Goal: Information Seeking & Learning: Learn about a topic

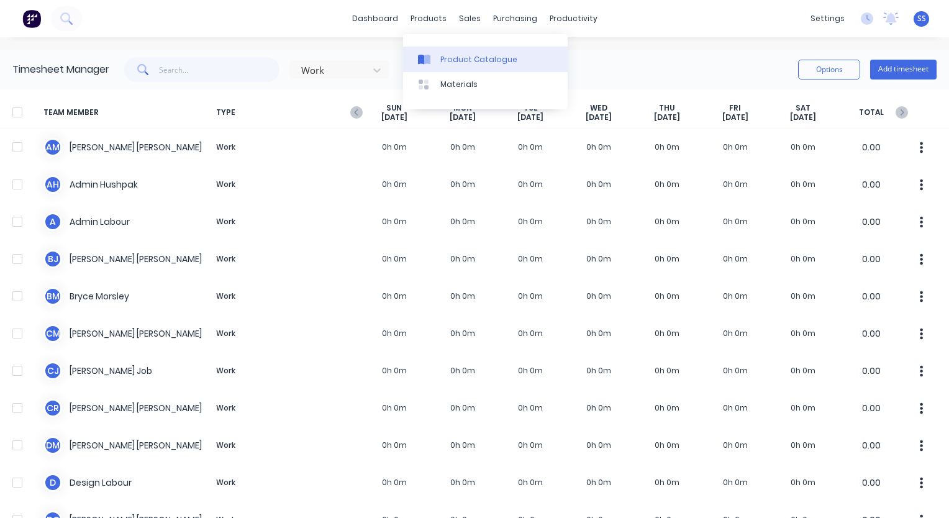
click at [438, 56] on link "Product Catalogue" at bounding box center [485, 59] width 165 height 25
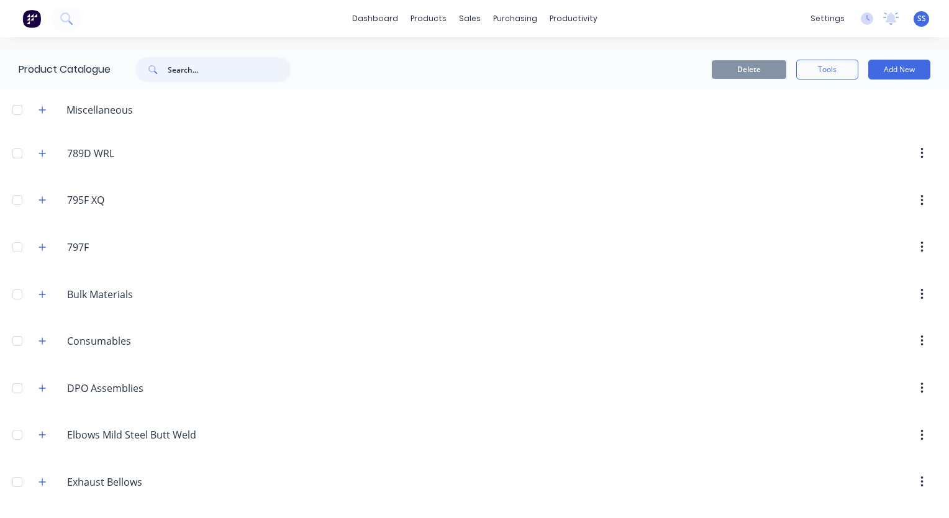
click at [226, 68] on input "text" at bounding box center [229, 69] width 123 height 25
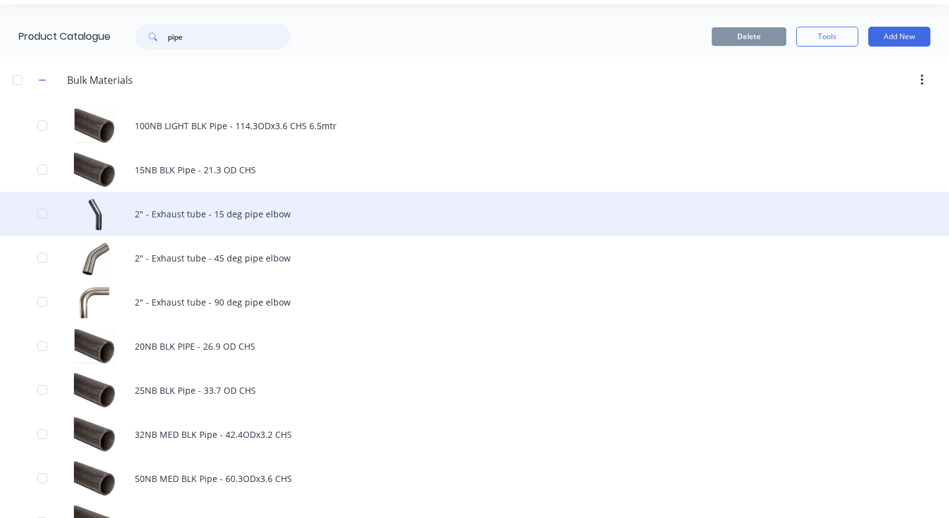
scroll to position [62, 0]
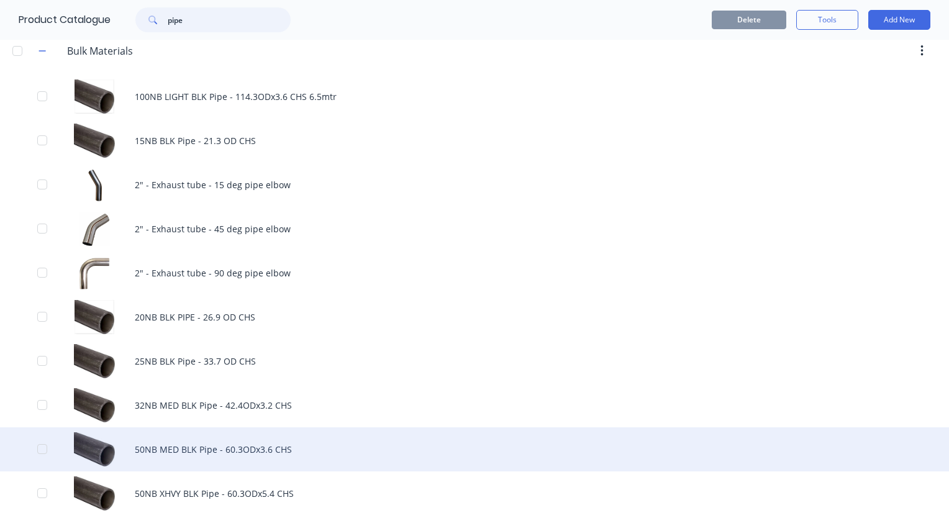
type input "pipe"
click at [178, 458] on div "50NB MED BLK Pipe - 60.3ODx3.6 CHS" at bounding box center [474, 449] width 949 height 44
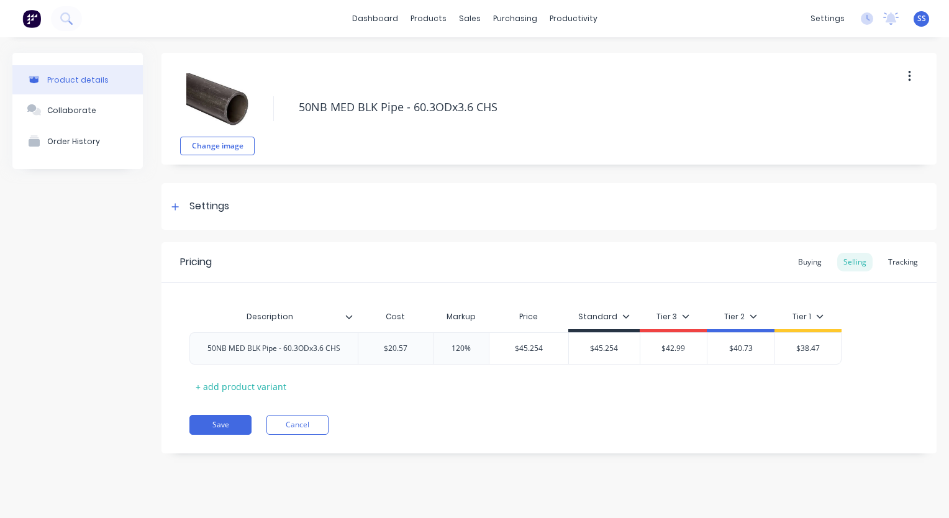
click at [80, 304] on div "Product details Collaborate Order History" at bounding box center [77, 262] width 130 height 419
click at [442, 60] on link "Product Catalogue" at bounding box center [490, 59] width 165 height 25
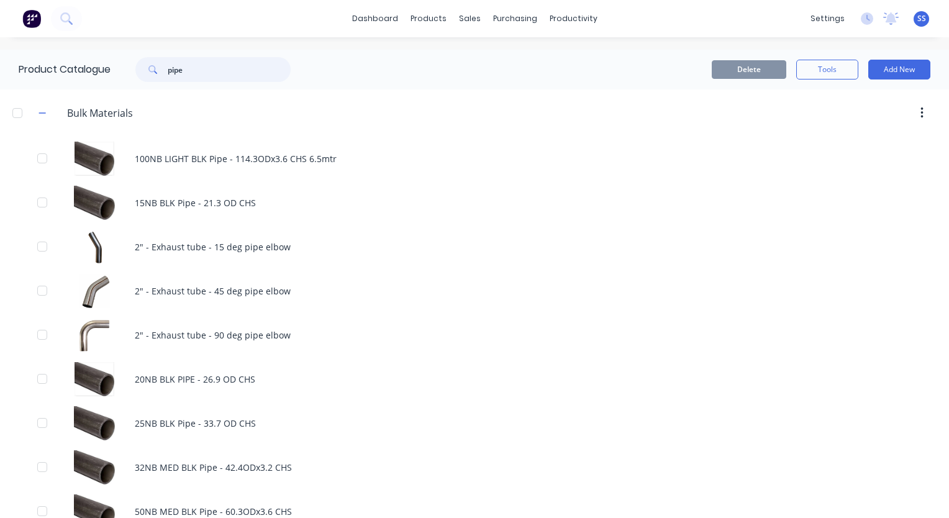
drag, startPoint x: 242, startPoint y: 66, endPoint x: 126, endPoint y: 70, distance: 115.6
click at [126, 70] on div "pipe" at bounding box center [207, 69] width 168 height 25
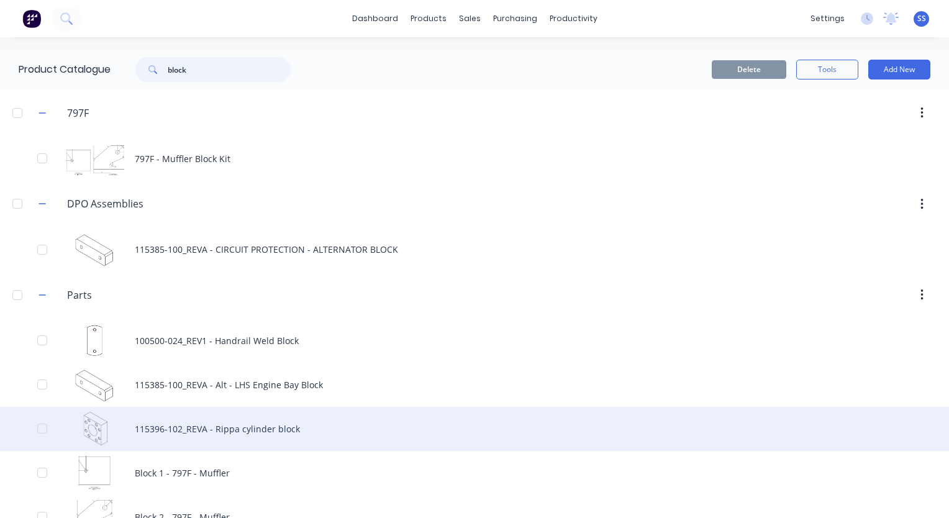
type input "block"
click at [260, 432] on div "115396-102_REVA - Rippa cylinder block" at bounding box center [474, 429] width 949 height 44
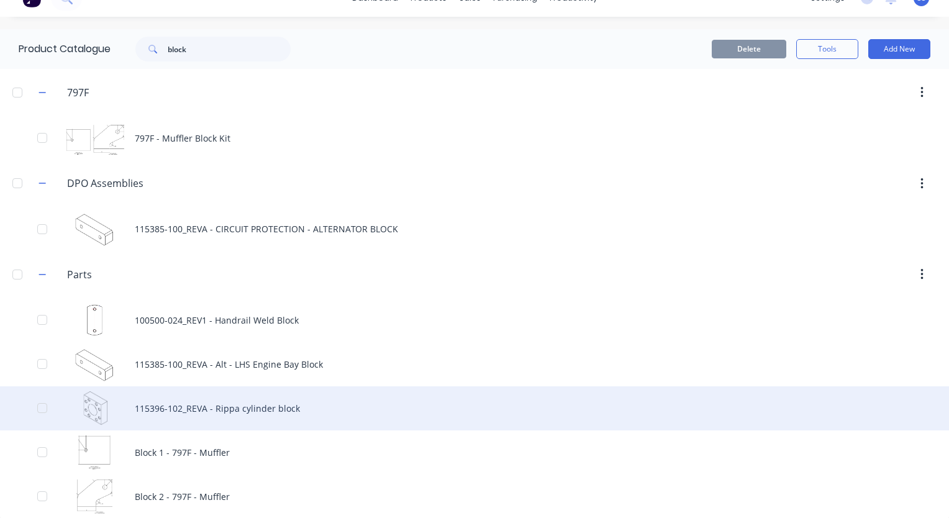
scroll to position [32, 0]
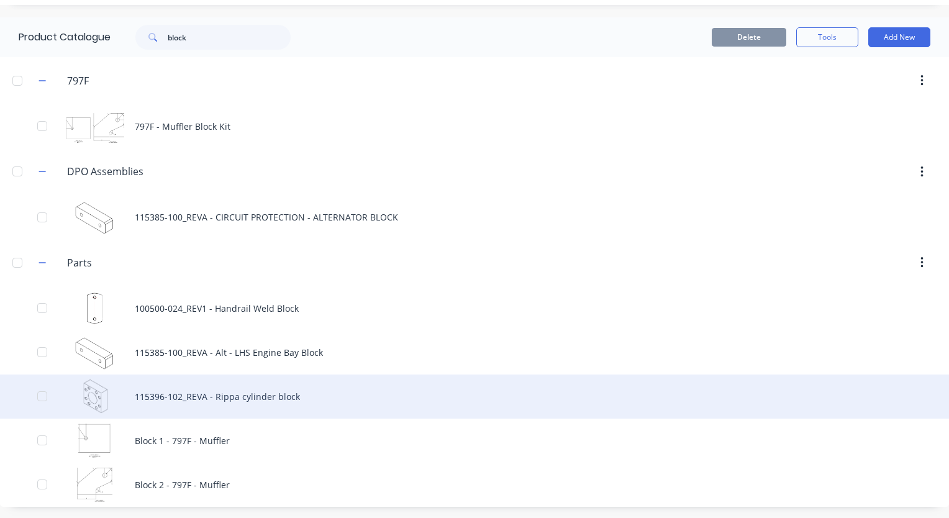
click at [216, 396] on div "115396-102_REVA - Rippa cylinder block" at bounding box center [474, 397] width 949 height 44
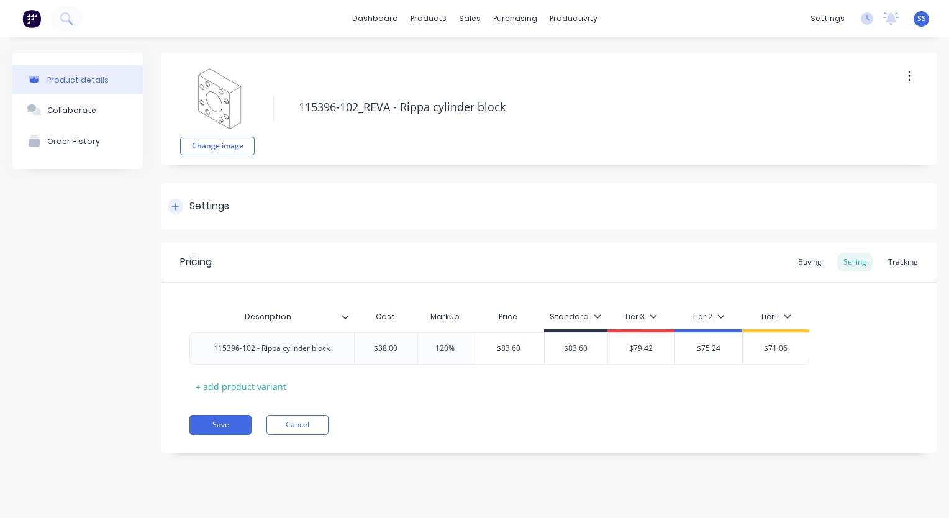
click at [184, 203] on div "Settings" at bounding box center [199, 207] width 62 height 16
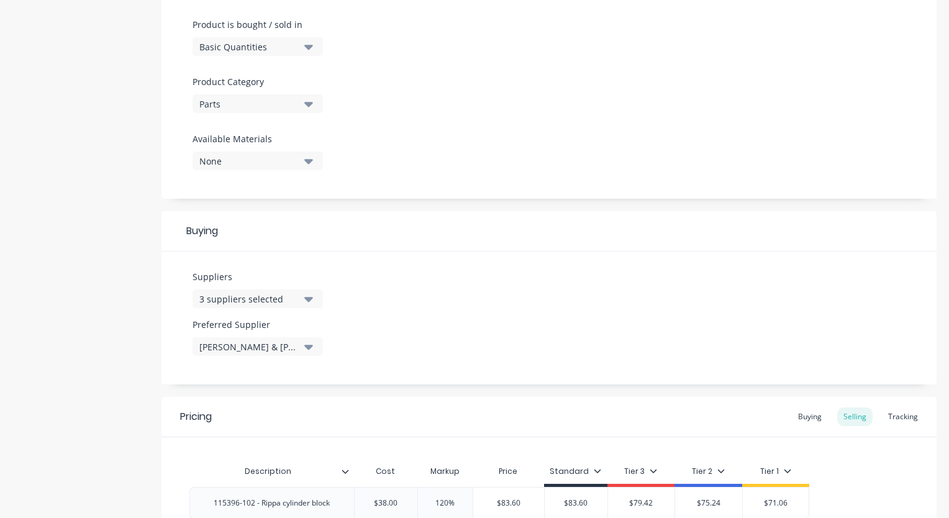
scroll to position [496, 0]
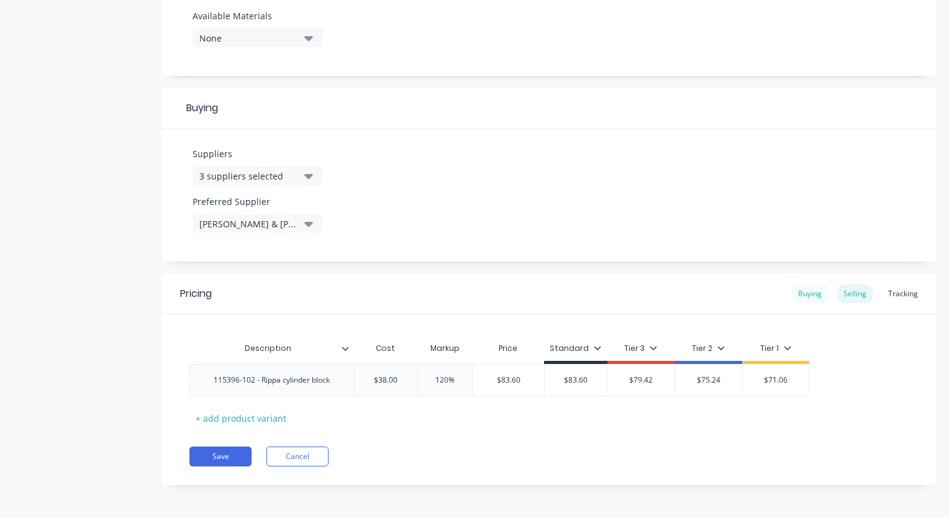
click at [795, 294] on div "Buying" at bounding box center [810, 294] width 36 height 19
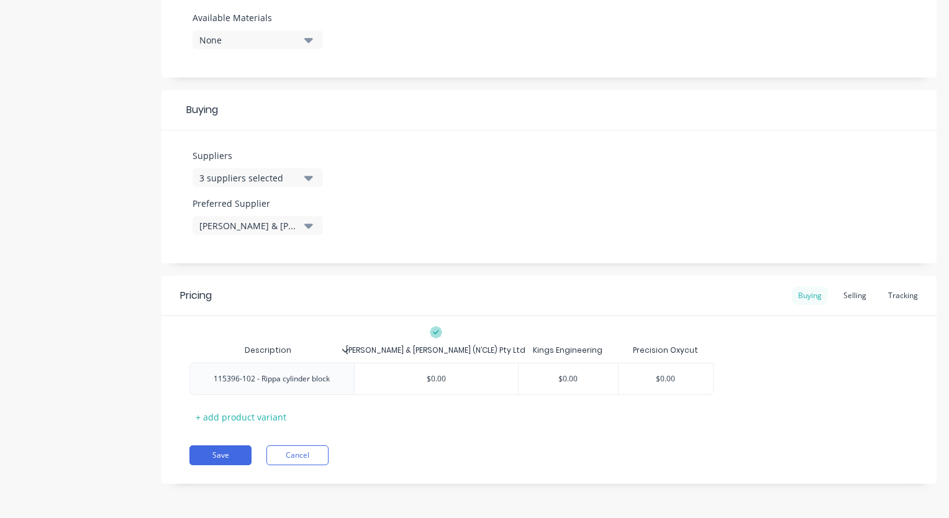
scroll to position [493, 0]
click at [837, 294] on div "Selling" at bounding box center [854, 297] width 35 height 19
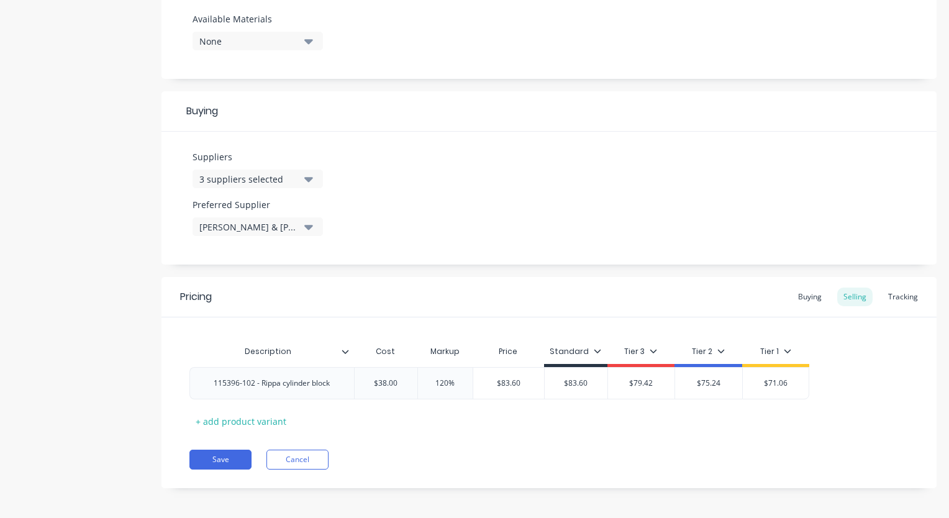
click at [122, 384] on div "Product details Collaborate Order History" at bounding box center [77, 33] width 130 height 947
click at [308, 183] on icon "button" at bounding box center [308, 179] width 9 height 14
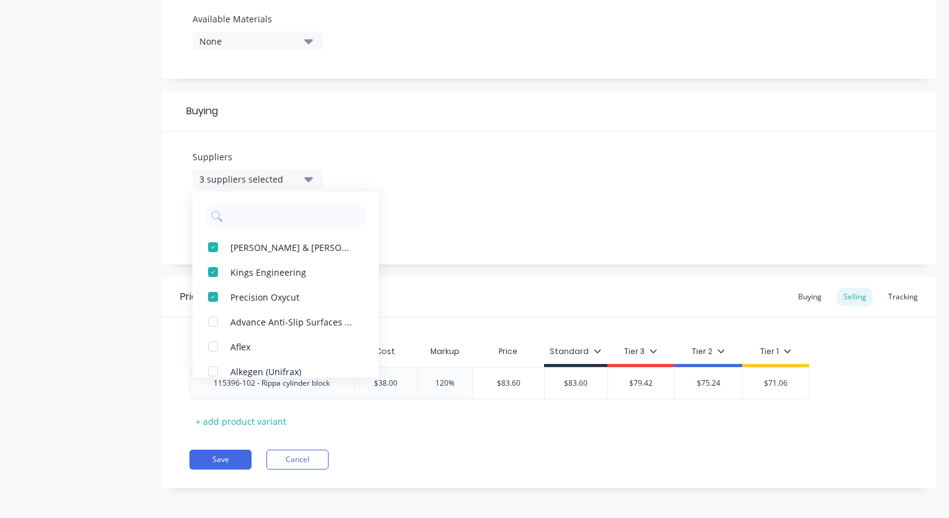
click at [308, 183] on icon "button" at bounding box center [308, 179] width 9 height 14
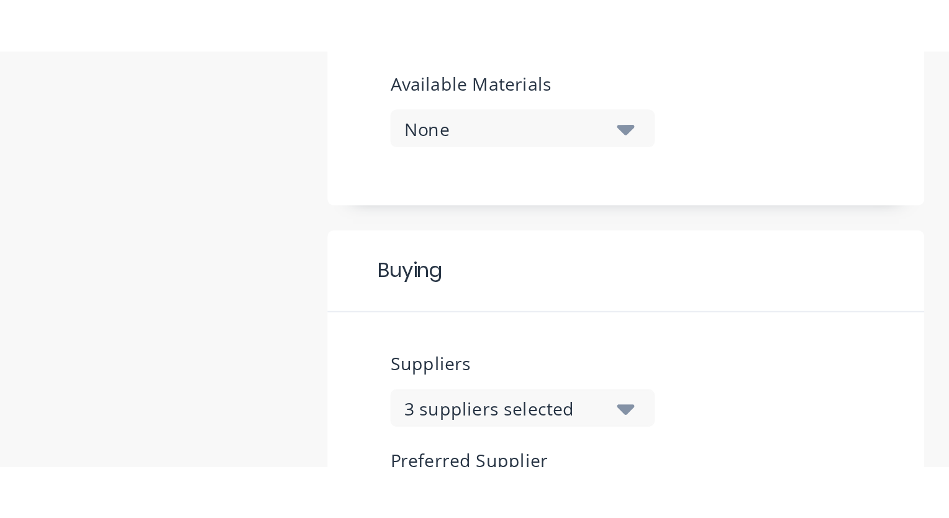
scroll to position [496, 0]
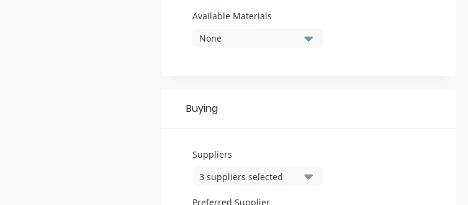
type textarea "x"
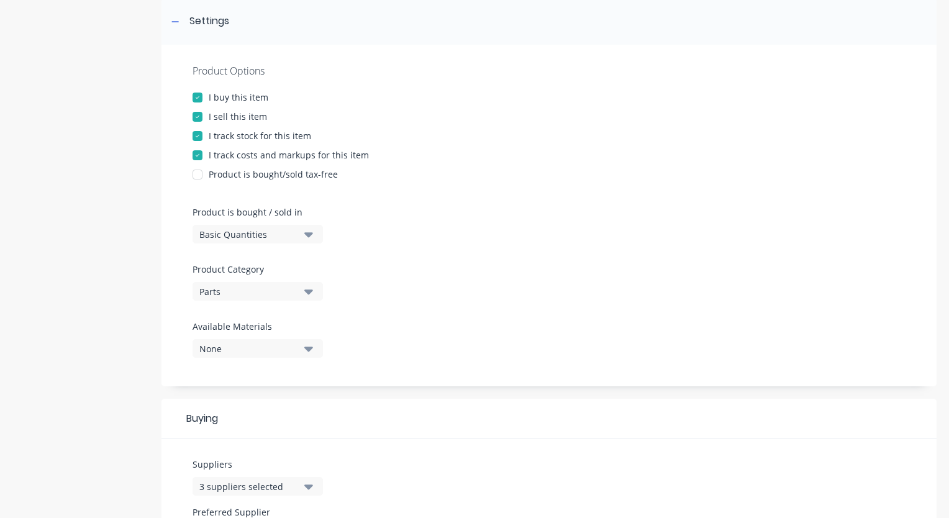
scroll to position [0, 0]
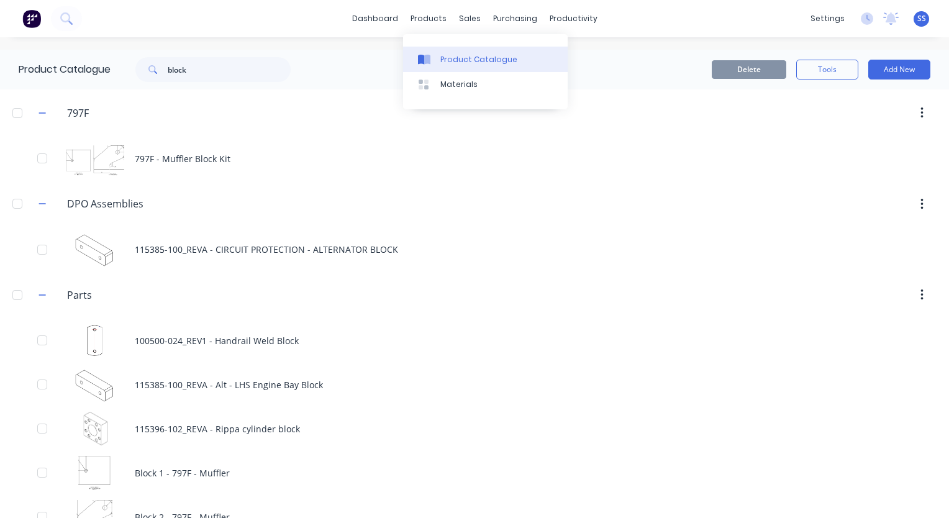
click at [460, 63] on div "Product Catalogue" at bounding box center [478, 59] width 77 height 11
drag, startPoint x: 178, startPoint y: 68, endPoint x: 98, endPoint y: 66, distance: 79.6
click at [98, 66] on div "Product Catalogue block" at bounding box center [161, 70] width 322 height 40
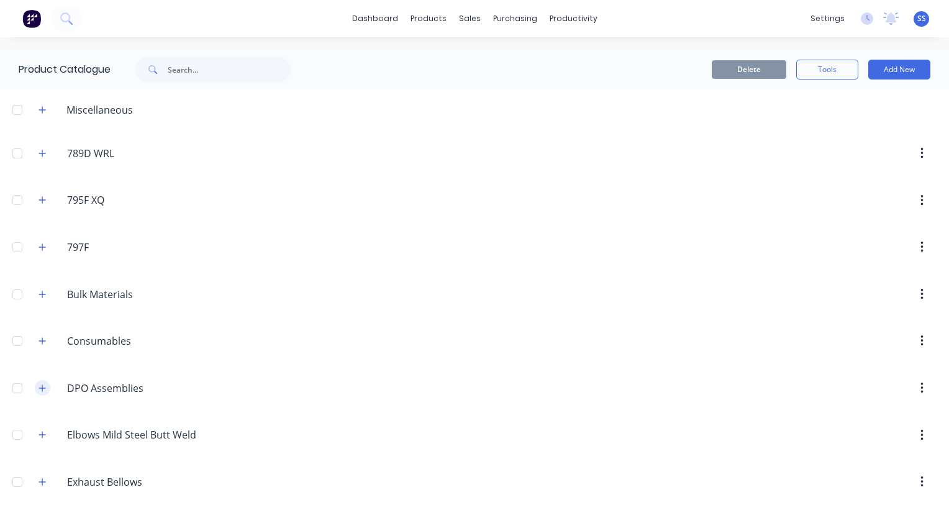
click at [40, 388] on icon "button" at bounding box center [42, 388] width 7 height 9
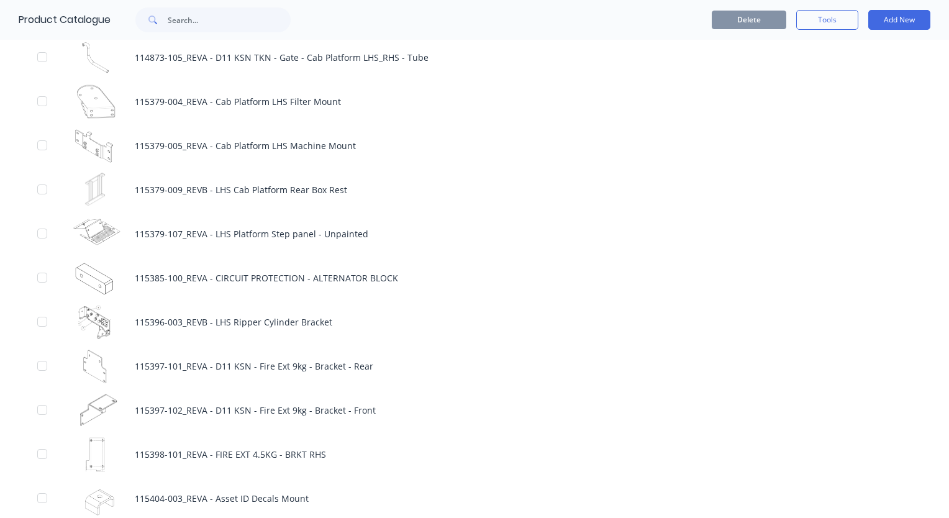
scroll to position [1926, 0]
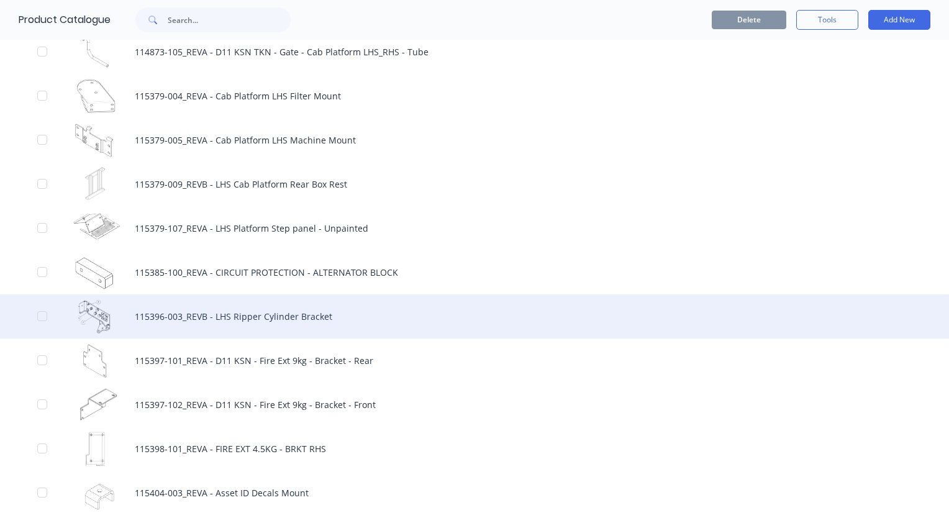
click at [193, 314] on div "115396-003_REVB - LHS Ripper Cylinder Bracket" at bounding box center [474, 316] width 949 height 44
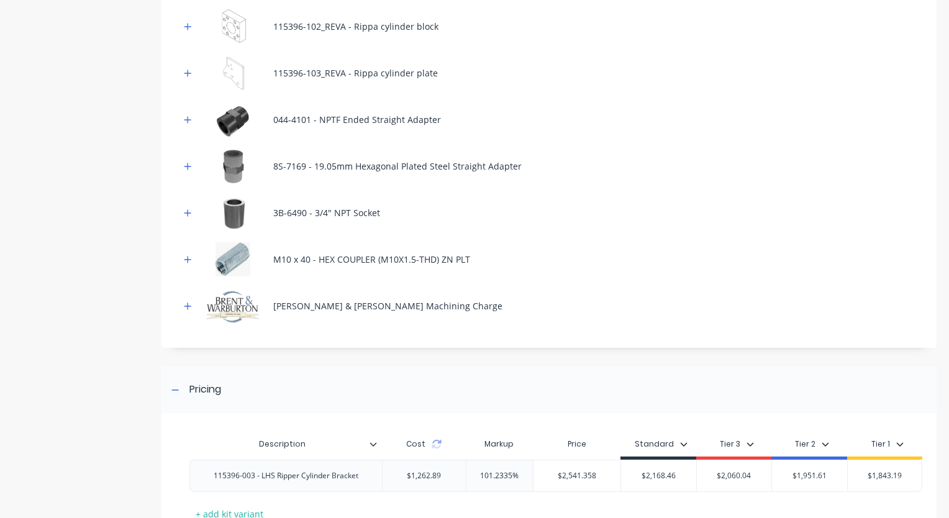
scroll to position [476, 0]
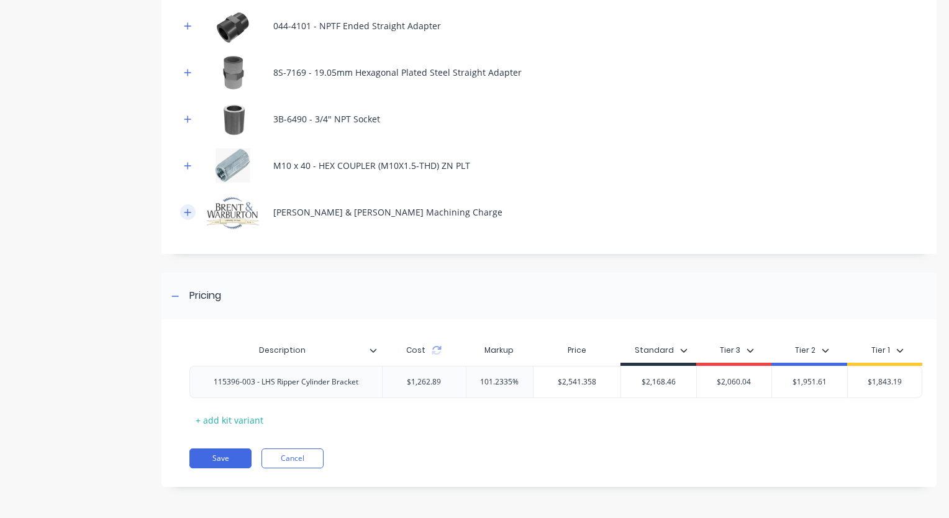
click at [185, 208] on icon "button" at bounding box center [187, 212] width 7 height 9
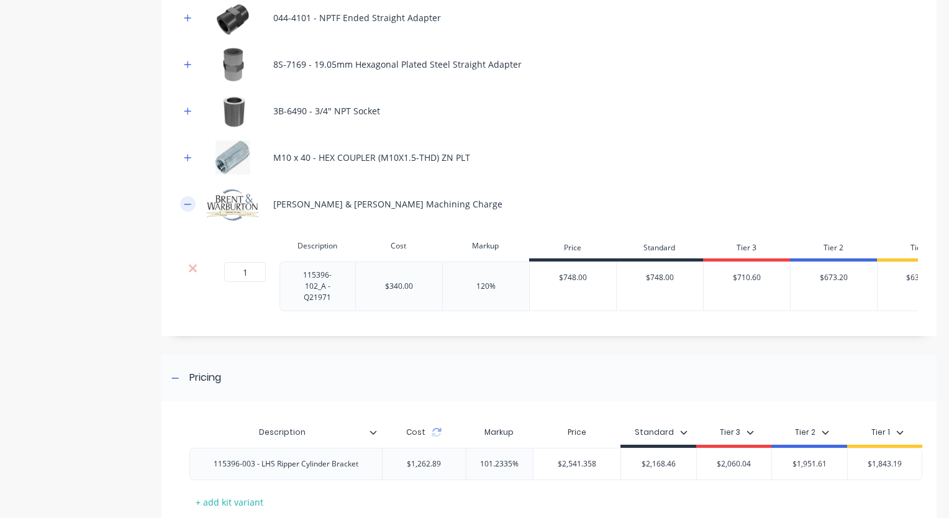
click at [185, 206] on icon "button" at bounding box center [187, 204] width 7 height 9
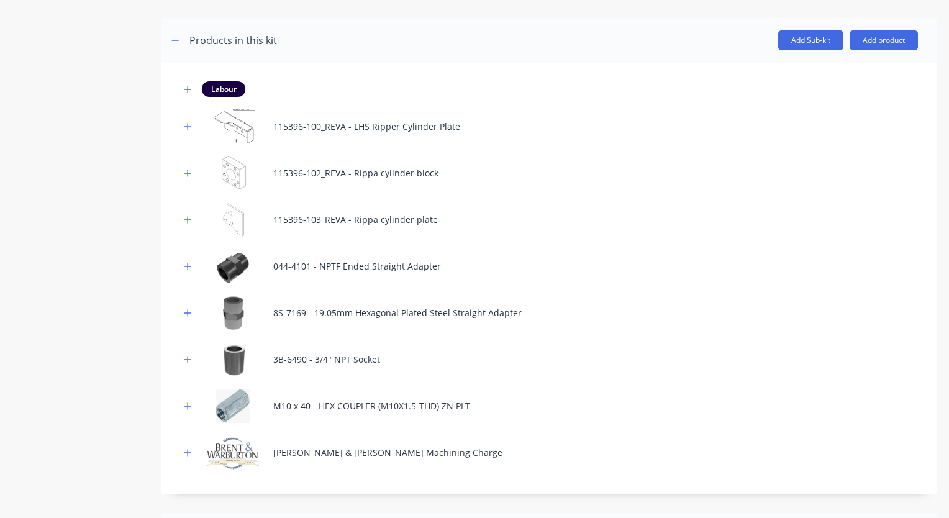
scroll to position [289, 0]
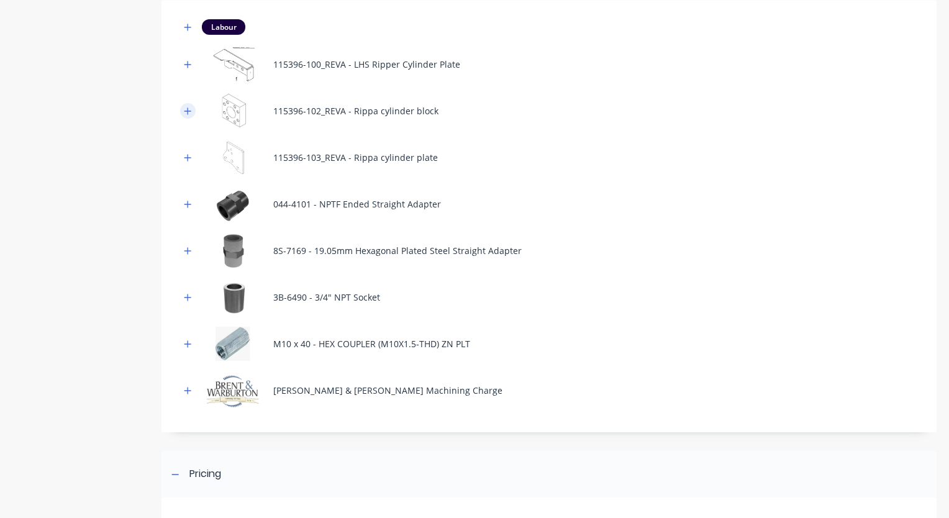
click at [184, 111] on icon "button" at bounding box center [187, 111] width 7 height 9
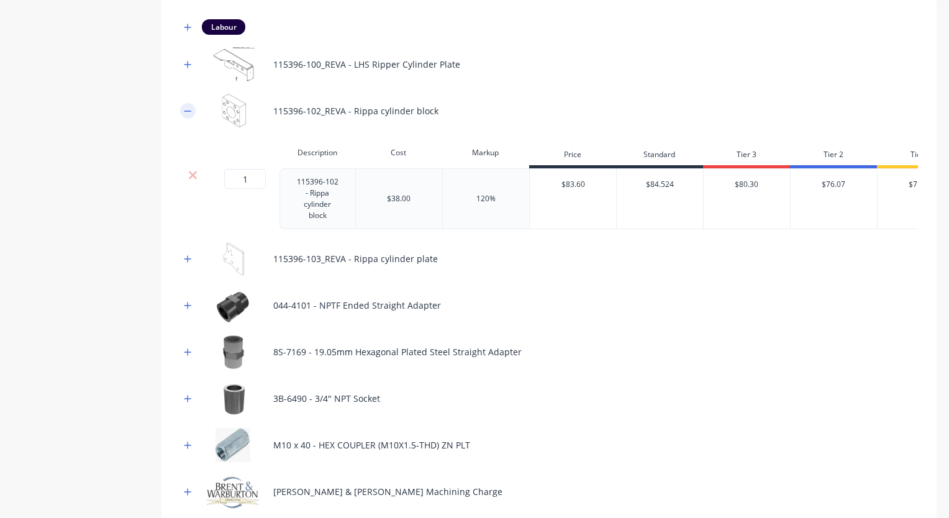
click at [184, 111] on icon "button" at bounding box center [187, 111] width 7 height 9
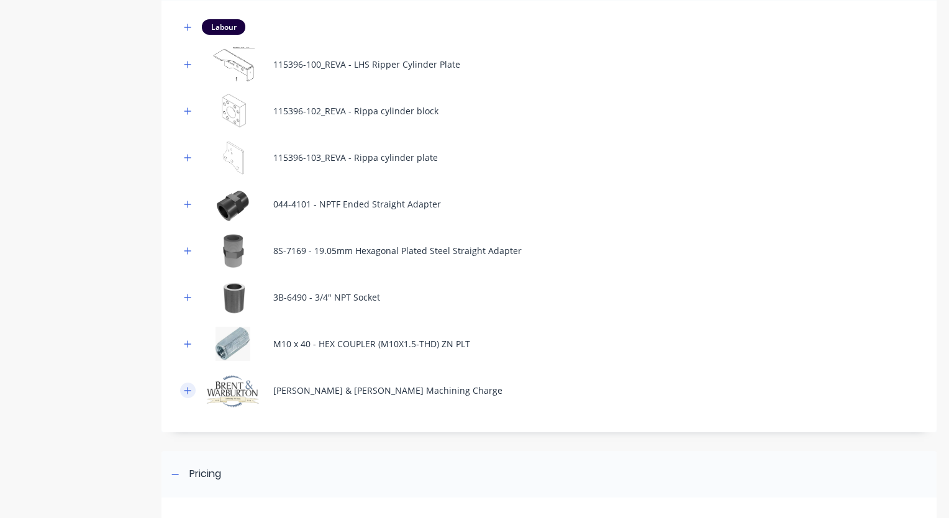
click at [189, 394] on button "button" at bounding box center [188, 391] width 16 height 16
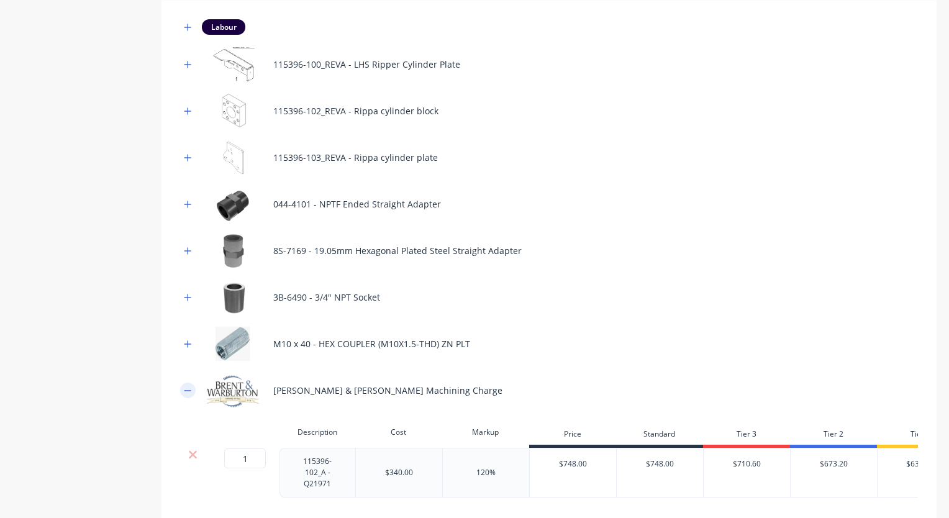
click at [189, 394] on button "button" at bounding box center [188, 391] width 16 height 16
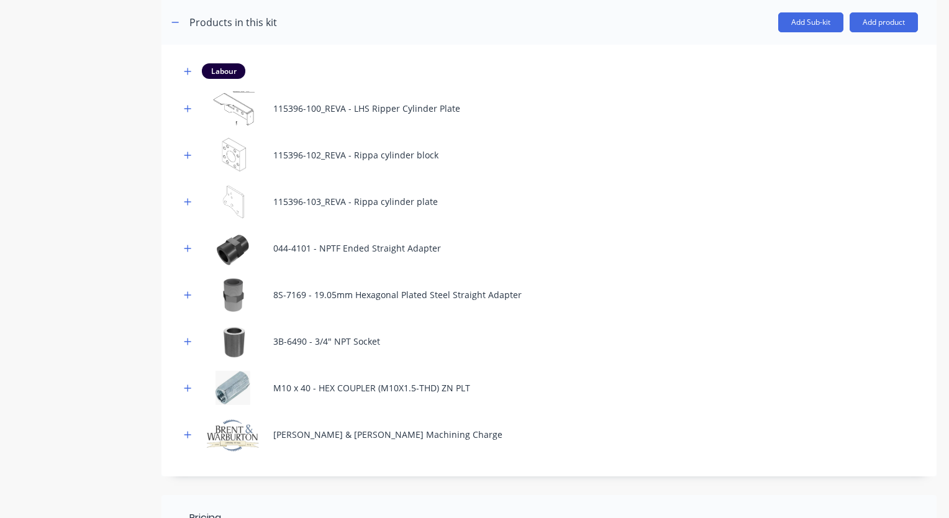
scroll to position [476, 0]
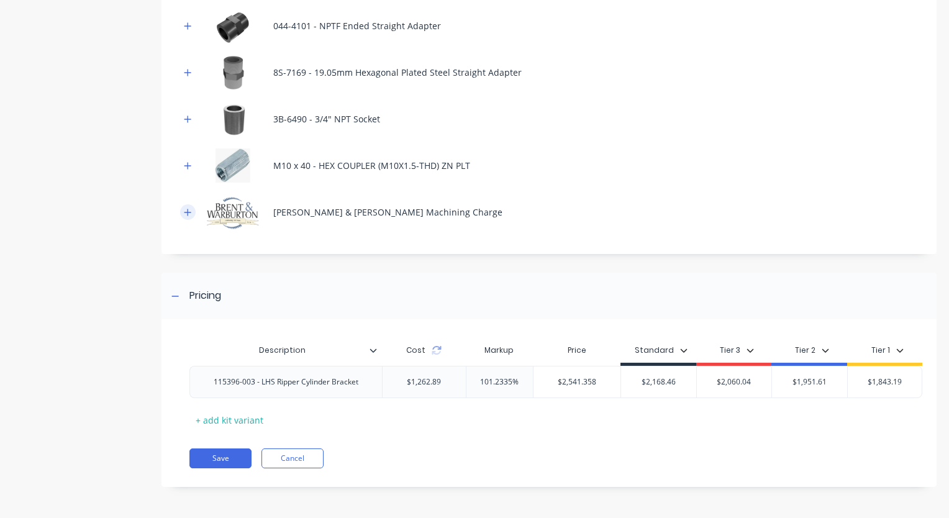
click at [190, 208] on icon "button" at bounding box center [187, 212] width 7 height 9
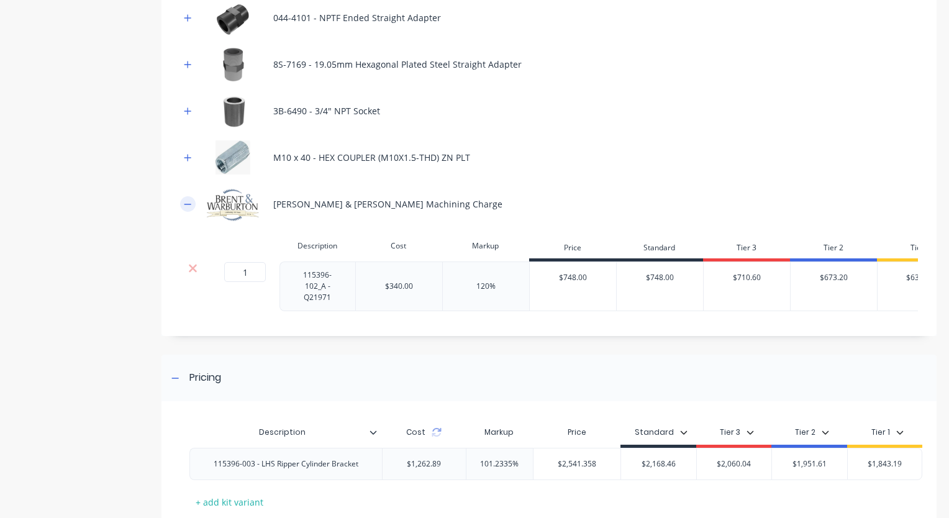
click at [190, 204] on icon "button" at bounding box center [187, 204] width 7 height 9
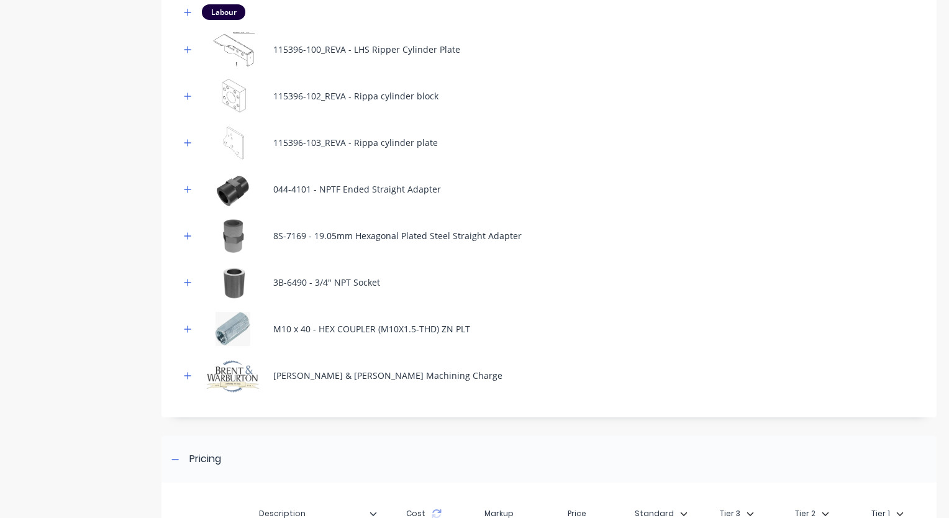
scroll to position [227, 0]
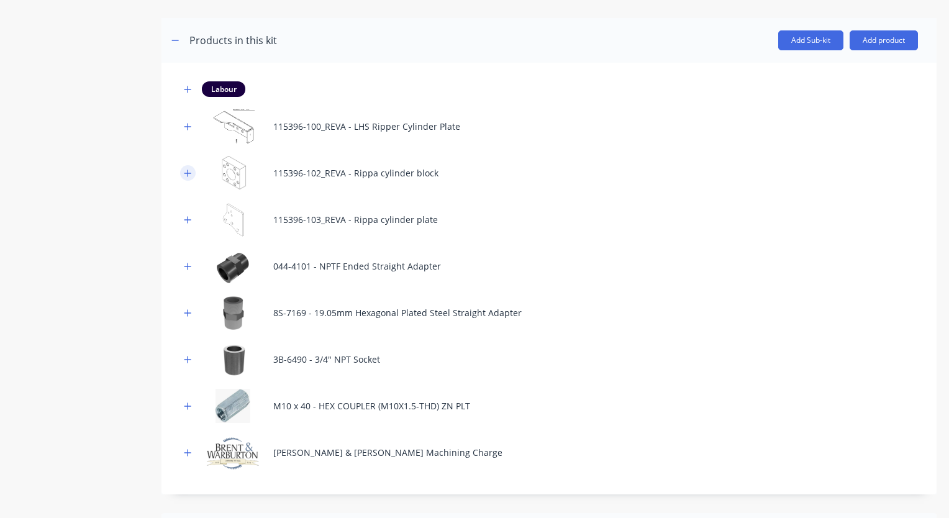
click at [189, 174] on icon "button" at bounding box center [187, 173] width 7 height 9
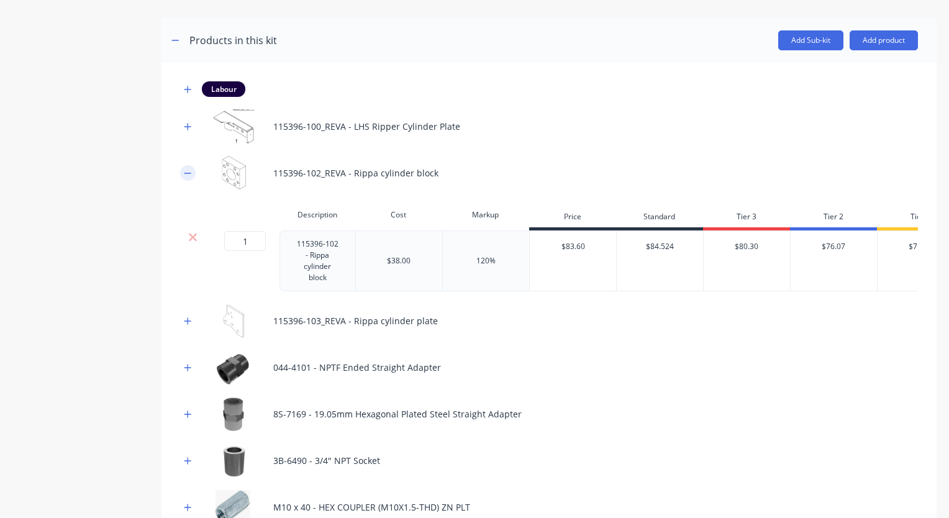
click at [189, 174] on icon "button" at bounding box center [187, 173] width 7 height 9
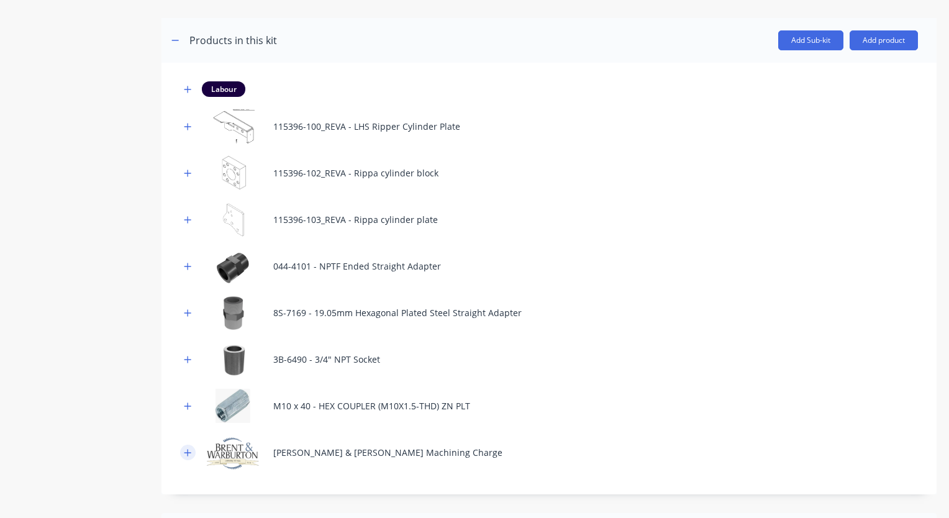
click at [193, 457] on button "button" at bounding box center [188, 453] width 16 height 16
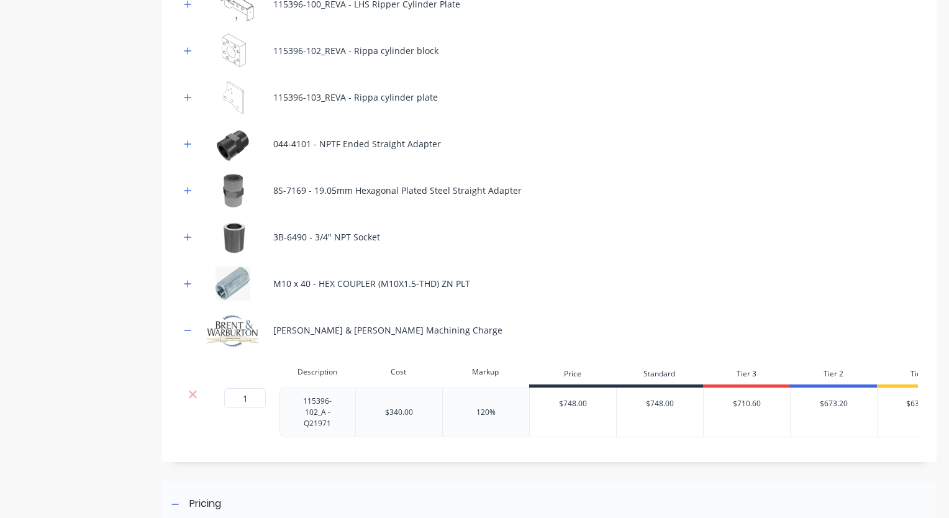
scroll to position [352, 0]
click at [186, 329] on icon "button" at bounding box center [187, 328] width 7 height 9
